Goal: Navigation & Orientation: Find specific page/section

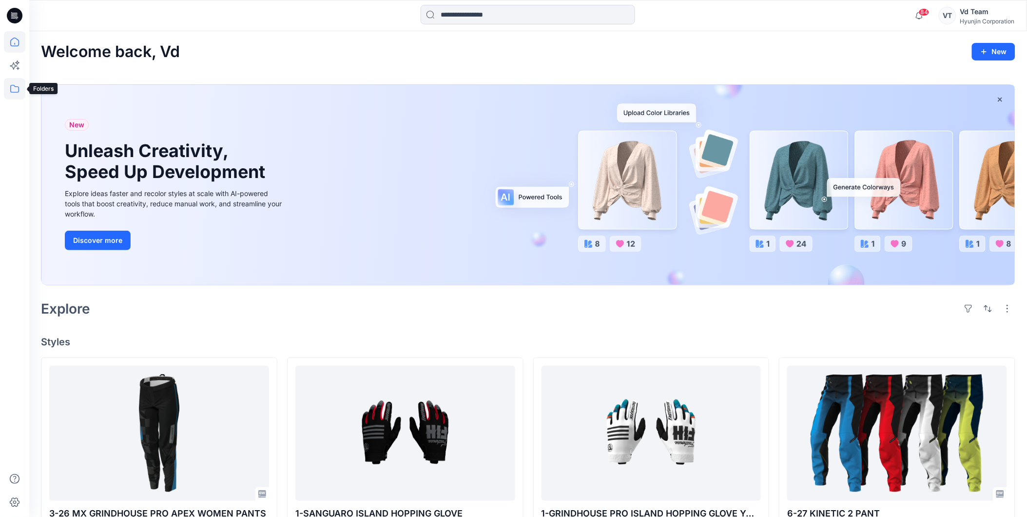
click at [18, 84] on icon at bounding box center [14, 88] width 21 height 21
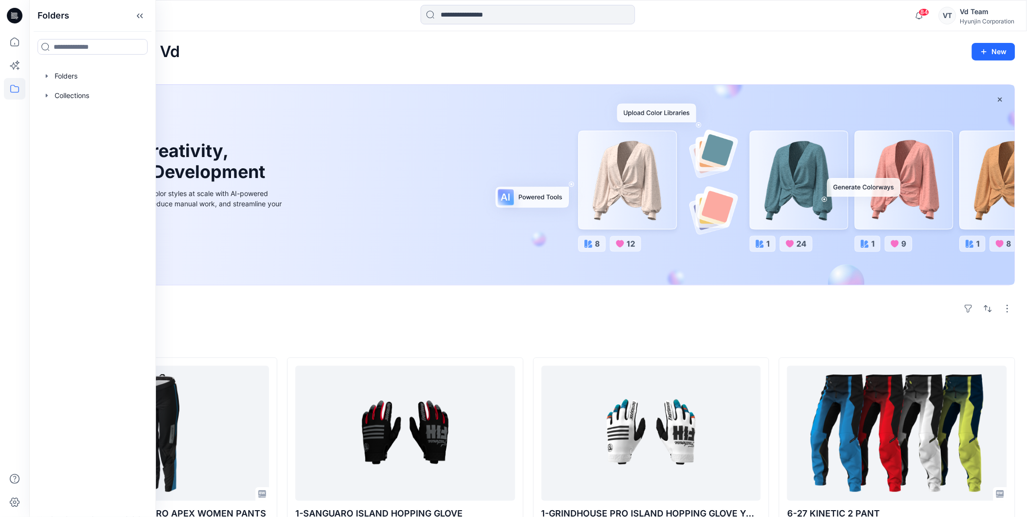
click at [49, 65] on div "Folders Folders Collections" at bounding box center [92, 258] width 127 height 517
drag, startPoint x: 56, startPoint y: 74, endPoint x: 60, endPoint y: 79, distance: 6.2
click at [57, 75] on div at bounding box center [92, 75] width 111 height 19
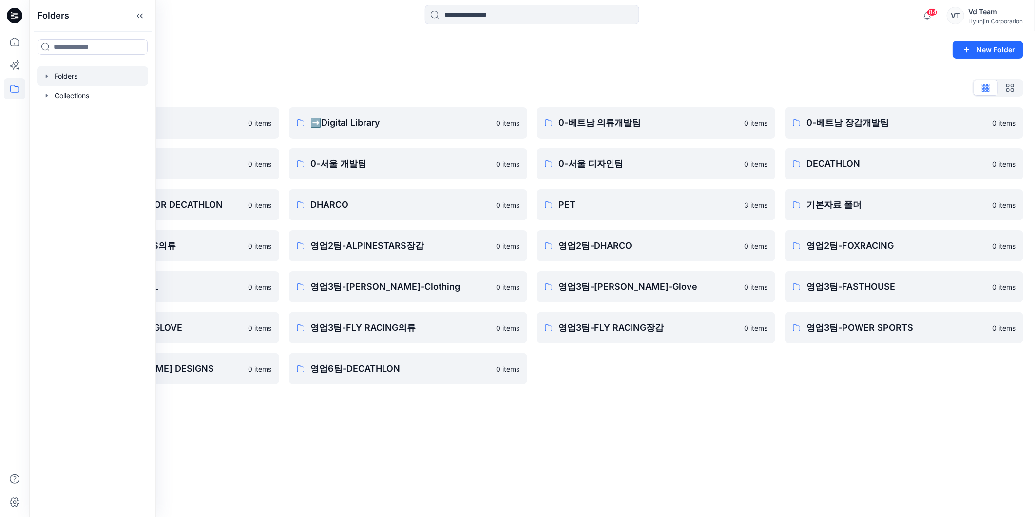
click at [611, 389] on div "Folders List ♻️Project 0 items 0-본사VD 0 items DESIGN PROPOSAL FOR DECATHLON 0 i…" at bounding box center [532, 232] width 1006 height 328
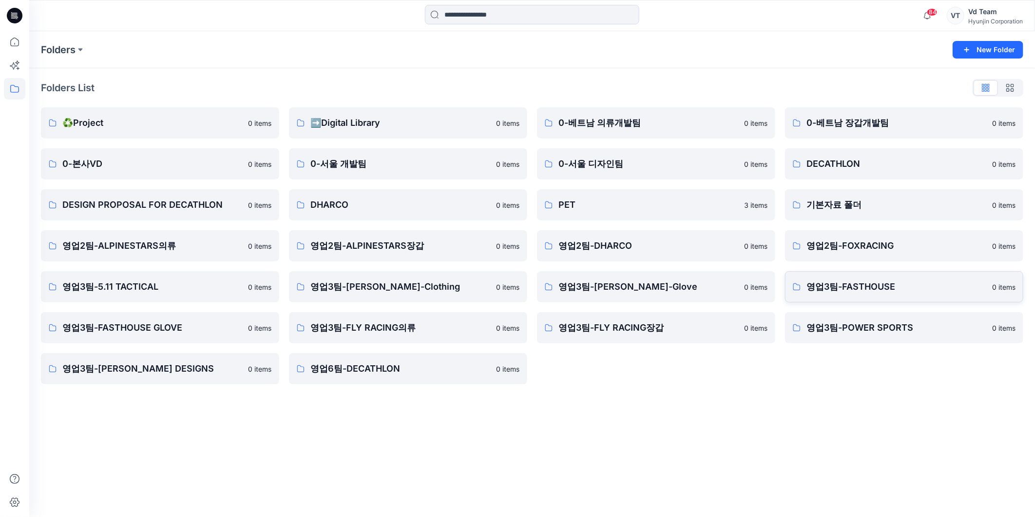
click at [822, 288] on p "영업3팀-FASTHOUSE" at bounding box center [897, 287] width 180 height 14
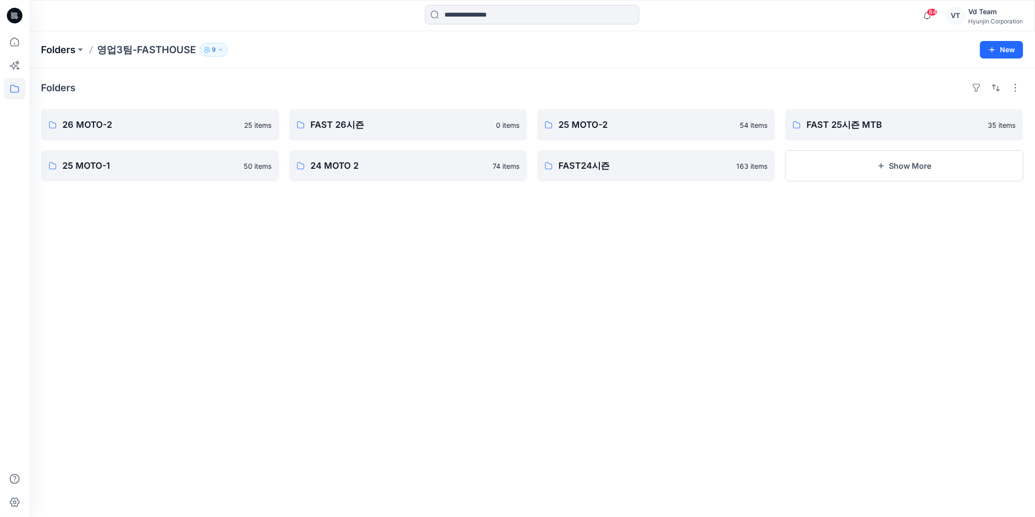
click at [70, 44] on p "Folders" at bounding box center [58, 50] width 35 height 14
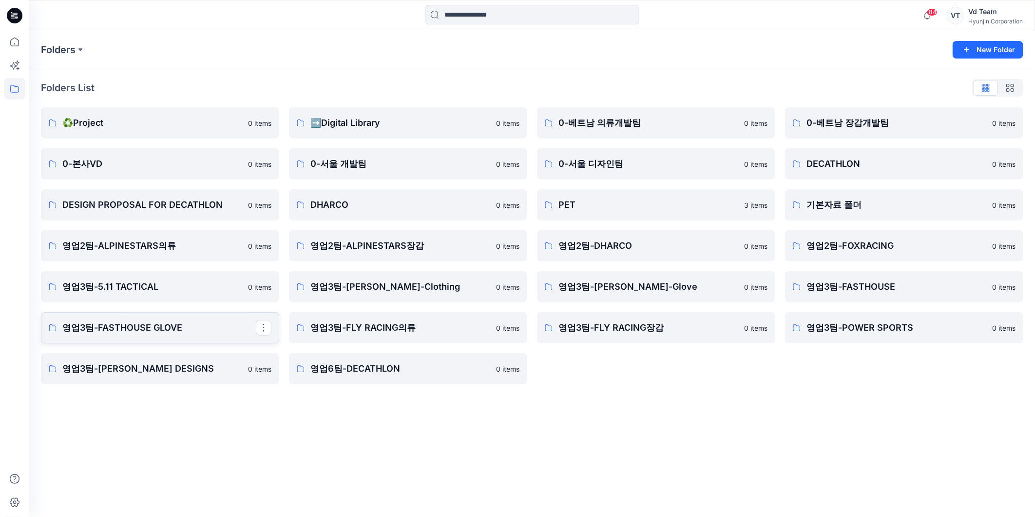
click at [117, 336] on link "영업3팀-FASTHOUSE GLOVE" at bounding box center [160, 327] width 238 height 31
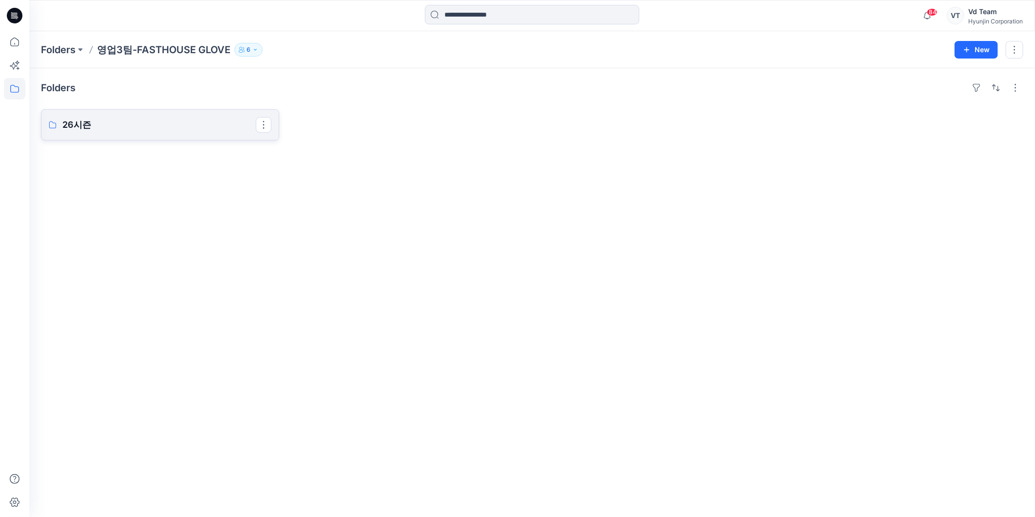
click at [133, 138] on link "26시즌" at bounding box center [160, 124] width 238 height 31
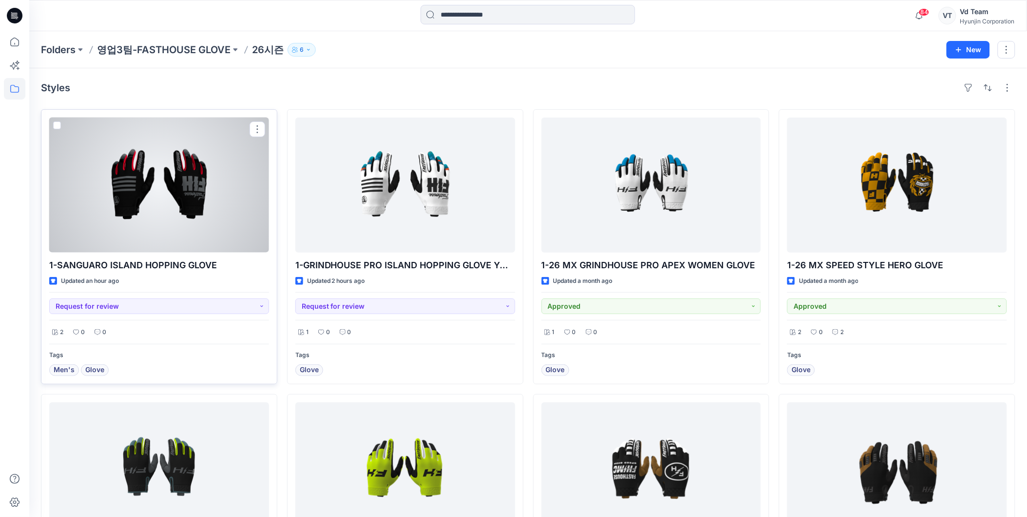
click at [192, 196] on div at bounding box center [159, 184] width 220 height 135
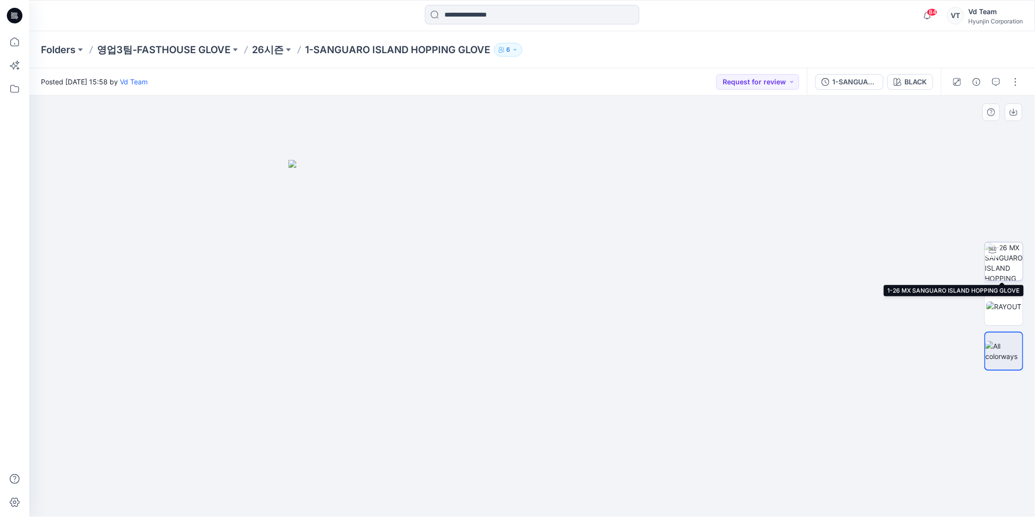
click at [1006, 250] on img at bounding box center [1004, 261] width 38 height 38
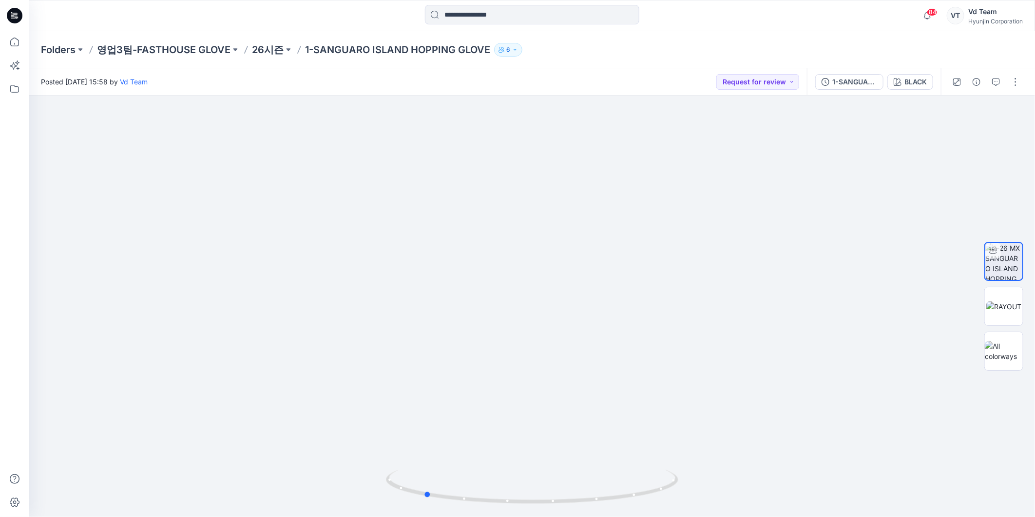
drag, startPoint x: 550, startPoint y: 510, endPoint x: 445, endPoint y: 522, distance: 105.9
click at [445, 516] on html "84 Notifications 3-26 MX GRINDHOUSE PRO APEX WOMEN PANTS Style has been moved t…" at bounding box center [517, 258] width 1035 height 517
drag, startPoint x: 515, startPoint y: 496, endPoint x: 411, endPoint y: 497, distance: 103.8
click at [411, 497] on icon at bounding box center [533, 487] width 295 height 37
drag, startPoint x: 585, startPoint y: 400, endPoint x: 579, endPoint y: 457, distance: 57.4
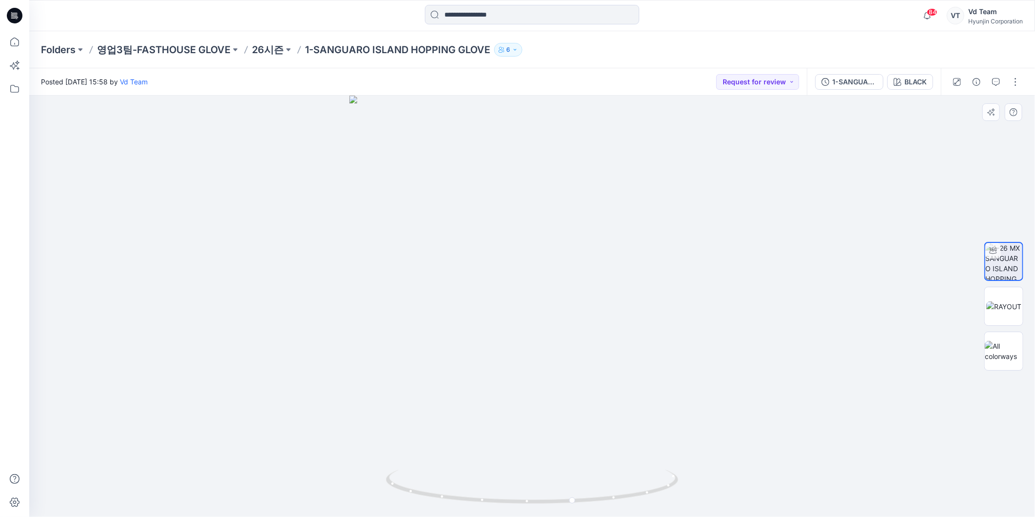
click at [579, 457] on img at bounding box center [533, 306] width 366 height 421
drag, startPoint x: 580, startPoint y: 474, endPoint x: 745, endPoint y: 396, distance: 182.3
click at [499, 491] on icon at bounding box center [533, 487] width 295 height 37
click at [993, 301] on img at bounding box center [1004, 306] width 35 height 10
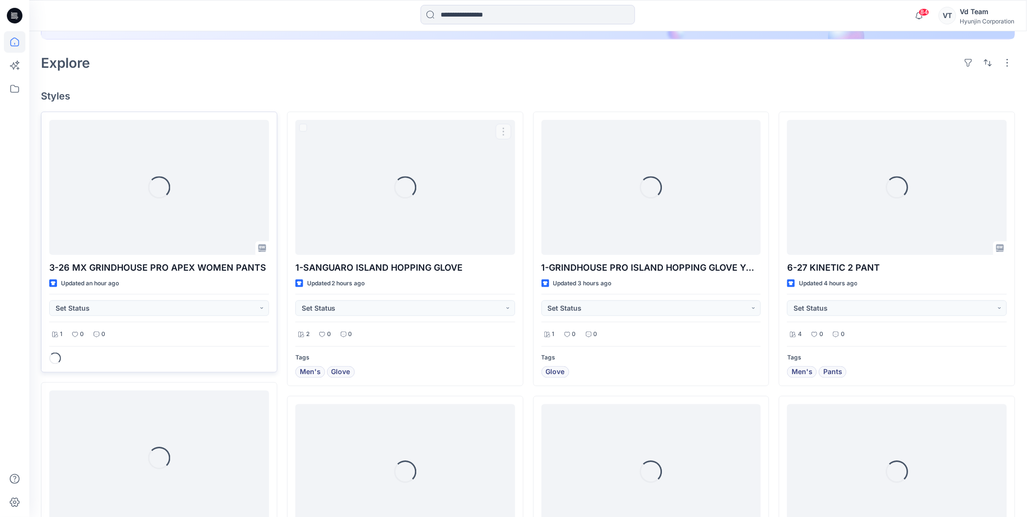
scroll to position [271, 0]
